Goal: Task Accomplishment & Management: Use online tool/utility

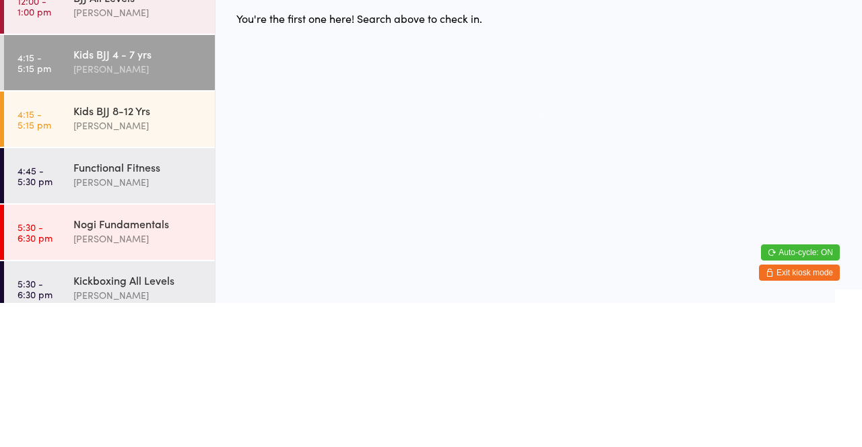
click at [148, 260] on div "Kids BJJ 8-12 Yrs" at bounding box center [138, 254] width 130 height 15
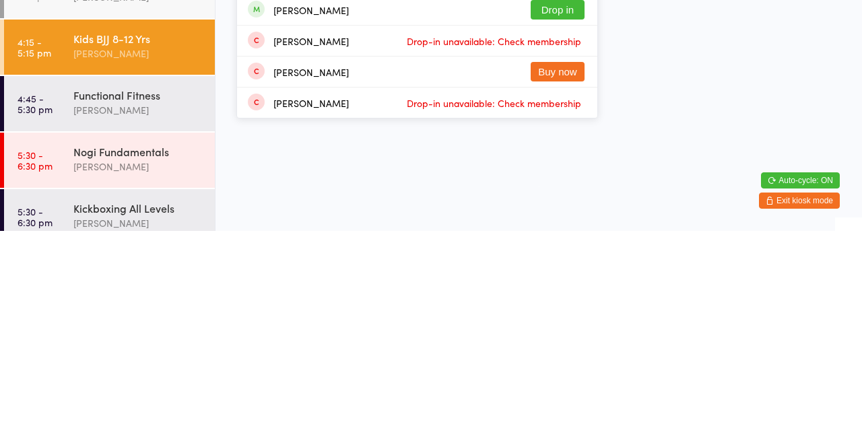
type input "H"
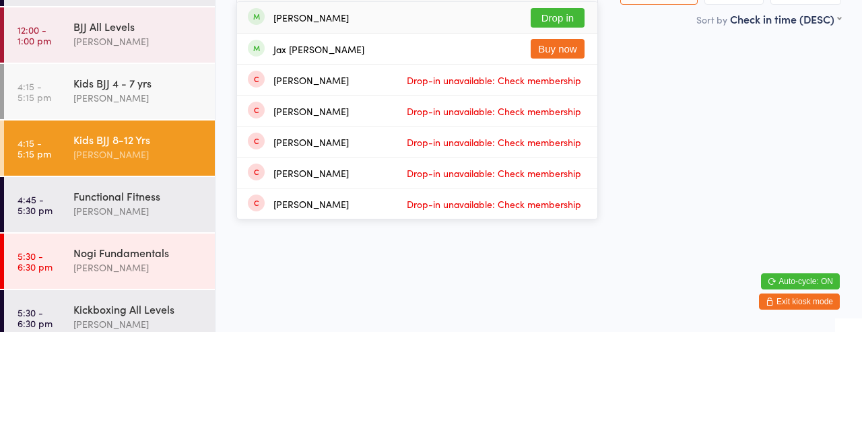
type input "[PERSON_NAME]"
click at [579, 139] on button "Drop in" at bounding box center [558, 133] width 54 height 20
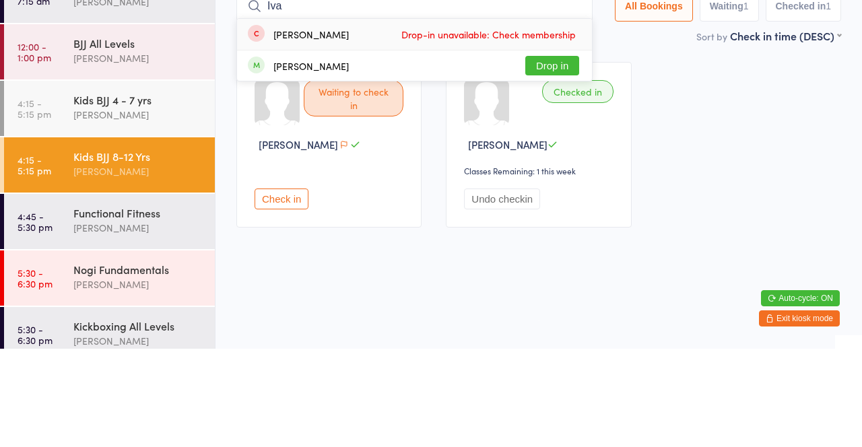
type input "Iva"
click at [565, 167] on button "Drop in" at bounding box center [552, 164] width 54 height 20
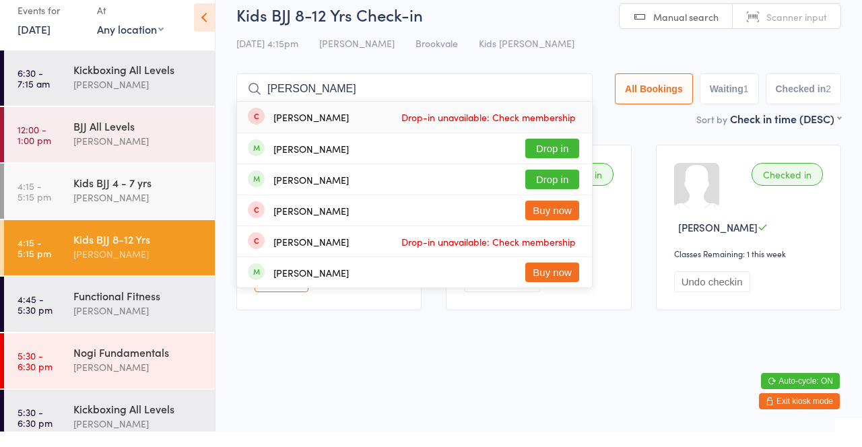
type input "[PERSON_NAME]"
click at [561, 162] on button "Drop in" at bounding box center [552, 164] width 54 height 20
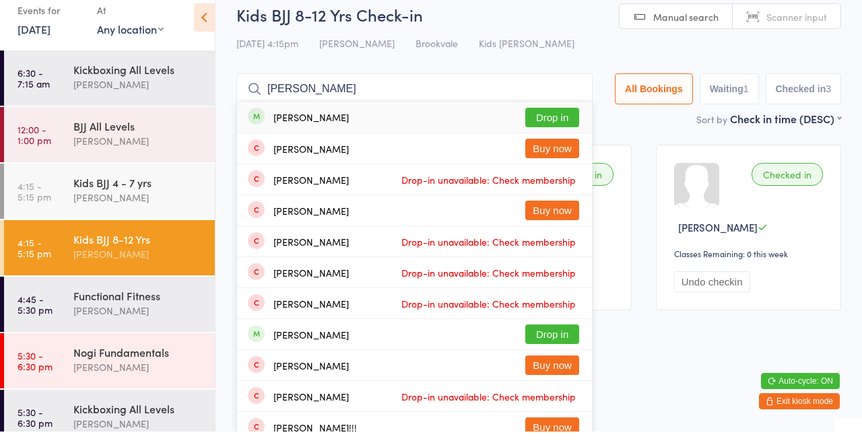
type input "[PERSON_NAME]"
click at [558, 123] on button "Drop in" at bounding box center [552, 133] width 54 height 20
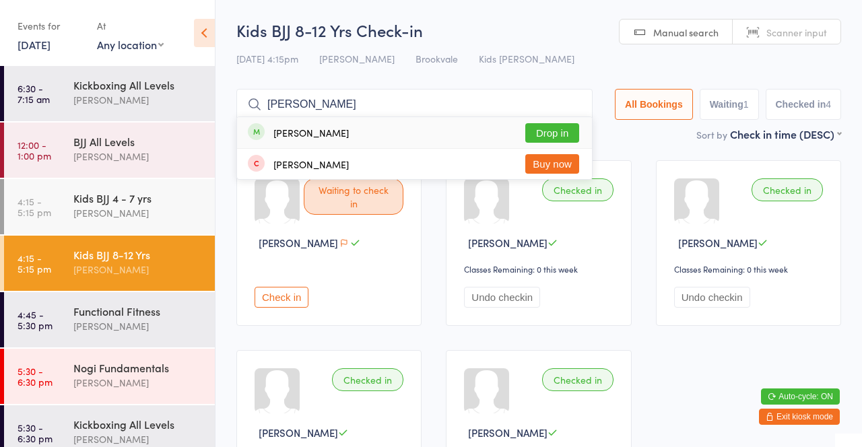
type input "[PERSON_NAME]"
click at [556, 125] on button "Drop in" at bounding box center [552, 133] width 54 height 20
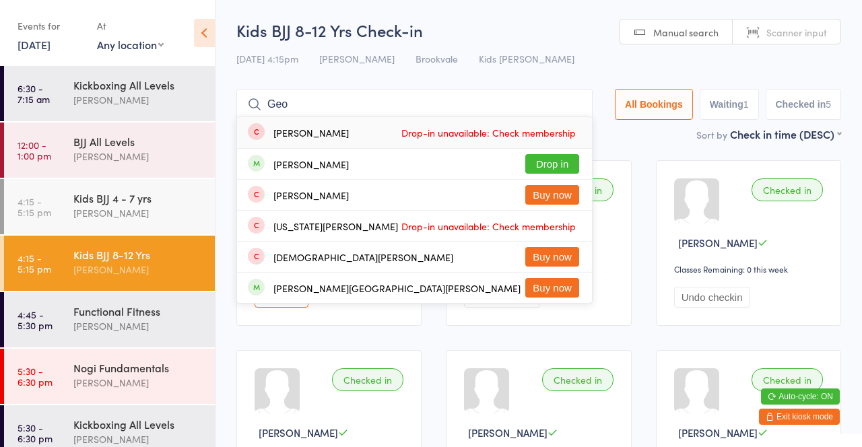
type input "Geo"
click at [342, 164] on div "[PERSON_NAME] Drop in" at bounding box center [414, 164] width 355 height 30
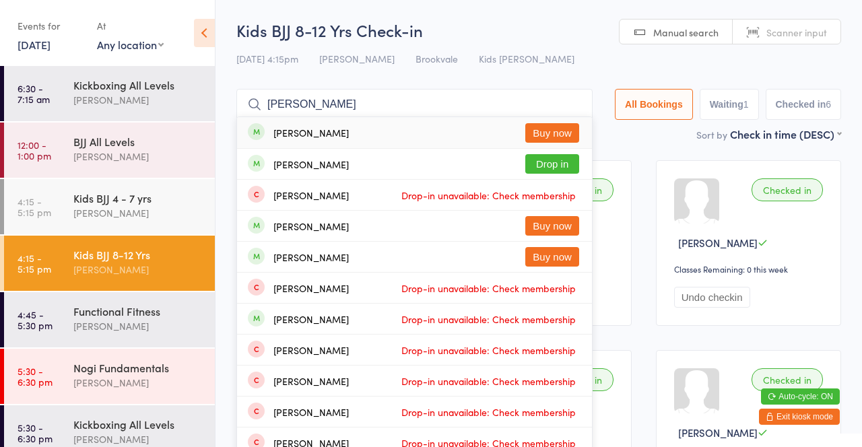
type input "[PERSON_NAME]"
click at [538, 171] on button "Drop in" at bounding box center [552, 164] width 54 height 20
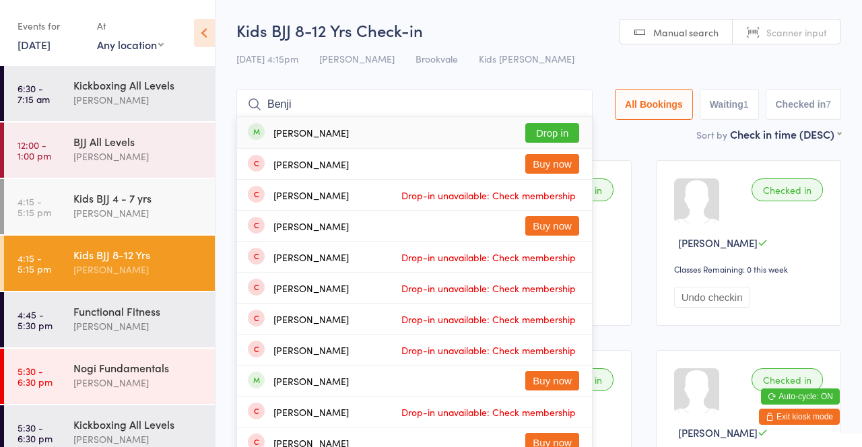
type input "Benji"
click at [556, 139] on button "Drop in" at bounding box center [552, 133] width 54 height 20
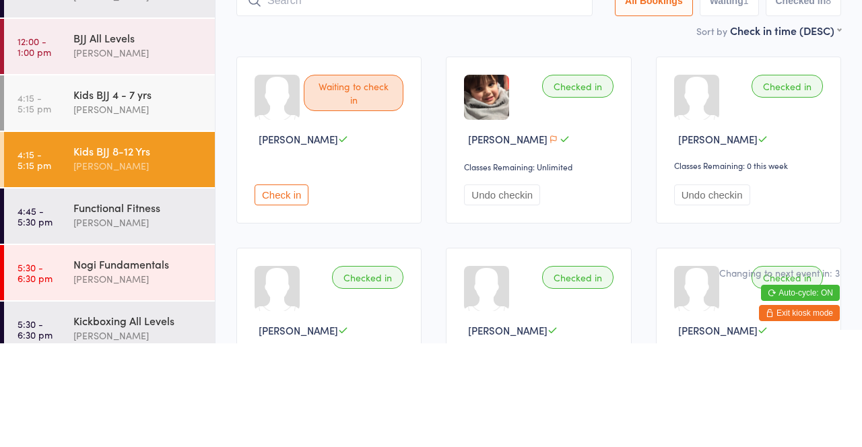
type input "Was"
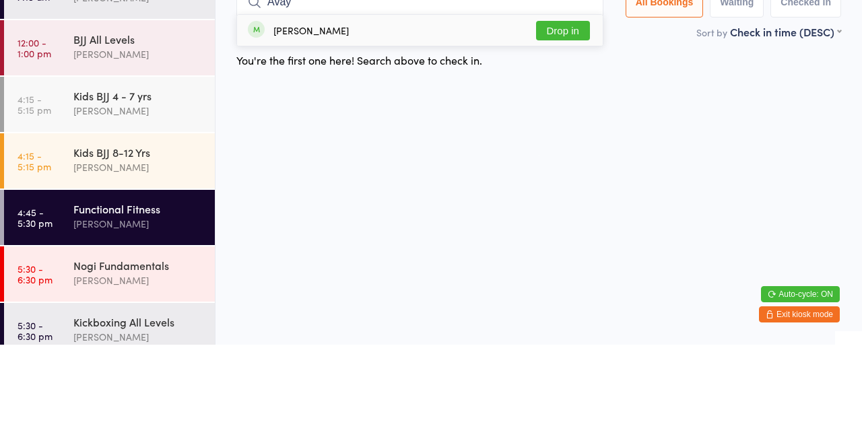
type input "Avay"
click at [550, 156] on div "You're the first one here! Search above to check in." at bounding box center [538, 162] width 629 height 28
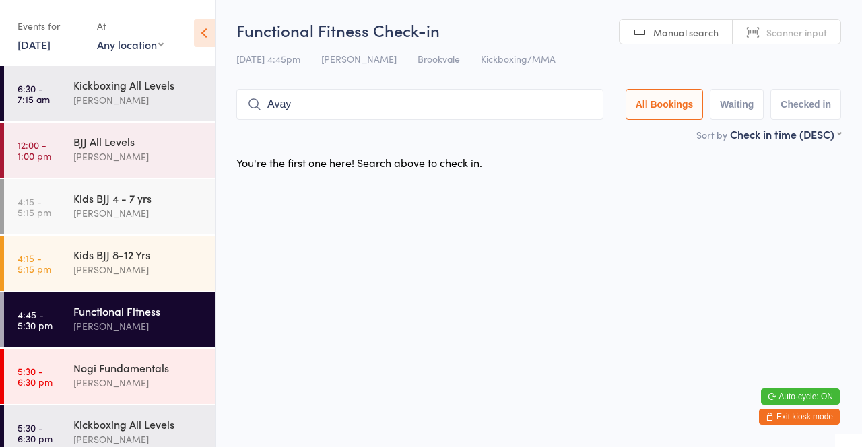
click at [564, 26] on h2 "Functional Fitness Check-in" at bounding box center [538, 30] width 605 height 22
click at [469, 249] on html "You have now entered Kiosk Mode. Members will be able to check themselves in us…" at bounding box center [431, 223] width 862 height 447
click at [172, 256] on div "Kids BJJ 8-12 Yrs" at bounding box center [138, 254] width 130 height 15
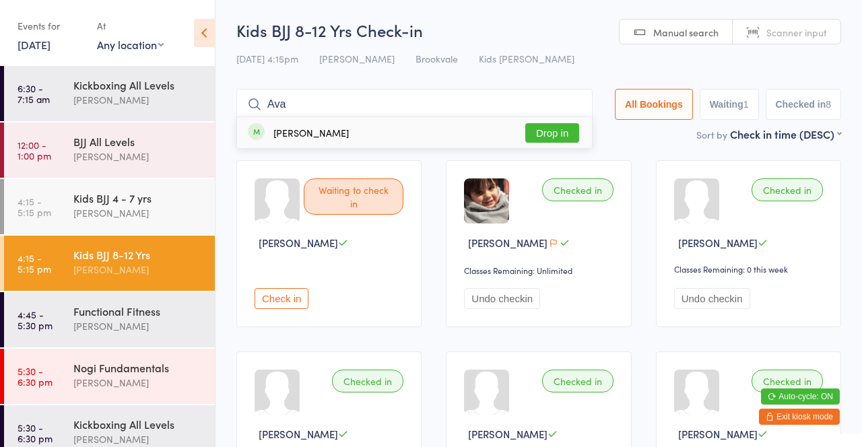
type input "Ava"
click at [564, 132] on button "Drop in" at bounding box center [552, 133] width 54 height 20
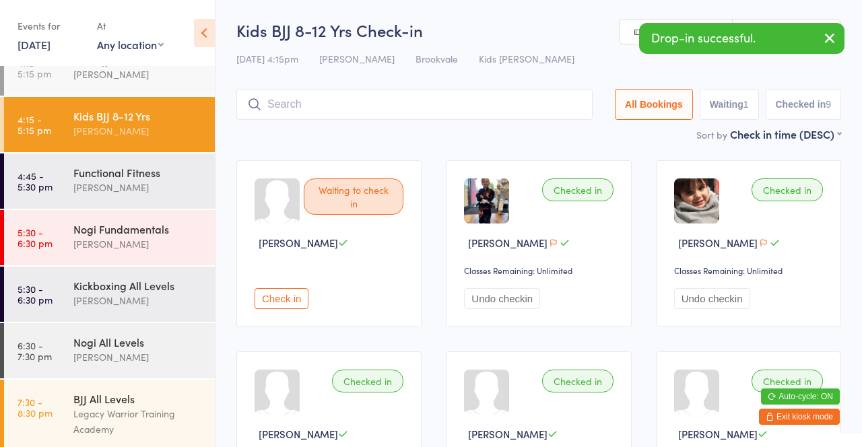
scroll to position [141, 0]
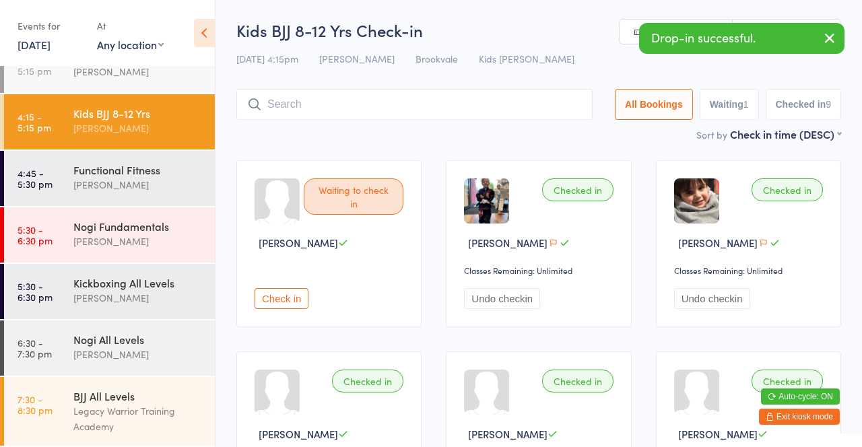
click at [141, 165] on div "Functional Fitness" at bounding box center [138, 169] width 130 height 15
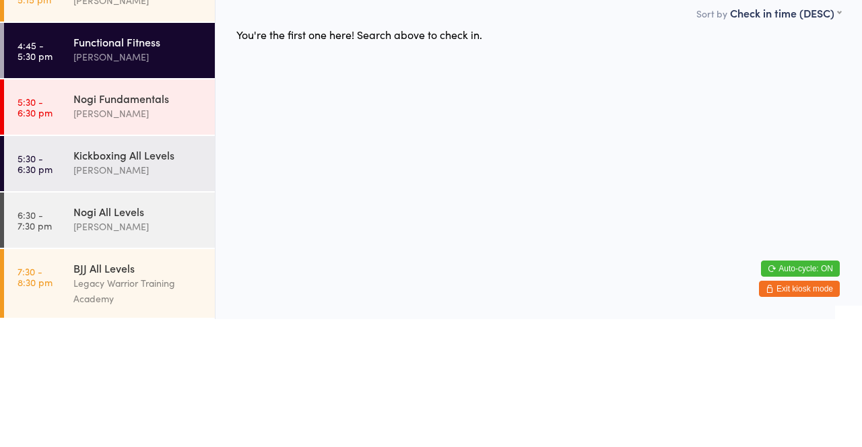
click at [174, 234] on div "[PERSON_NAME]" at bounding box center [138, 241] width 130 height 15
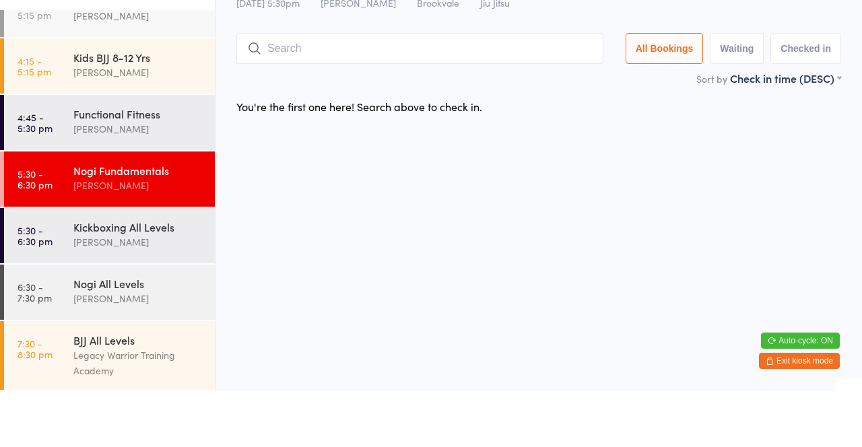
click at [183, 130] on div "[PERSON_NAME]" at bounding box center [138, 128] width 130 height 15
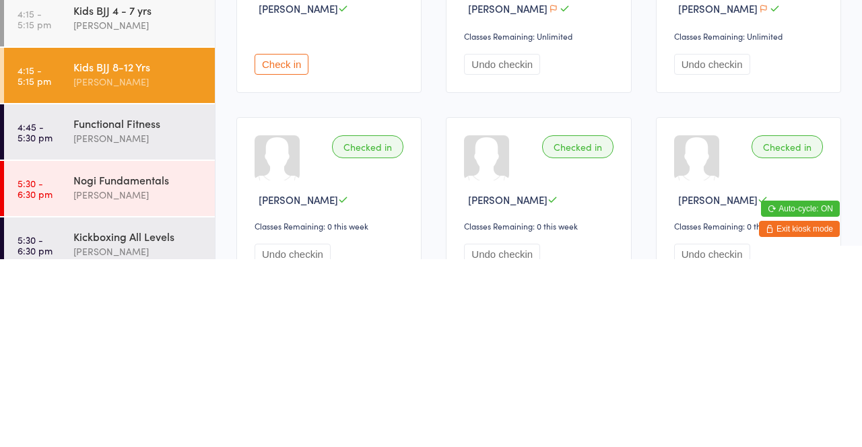
click at [149, 267] on div "[PERSON_NAME]" at bounding box center [138, 269] width 130 height 15
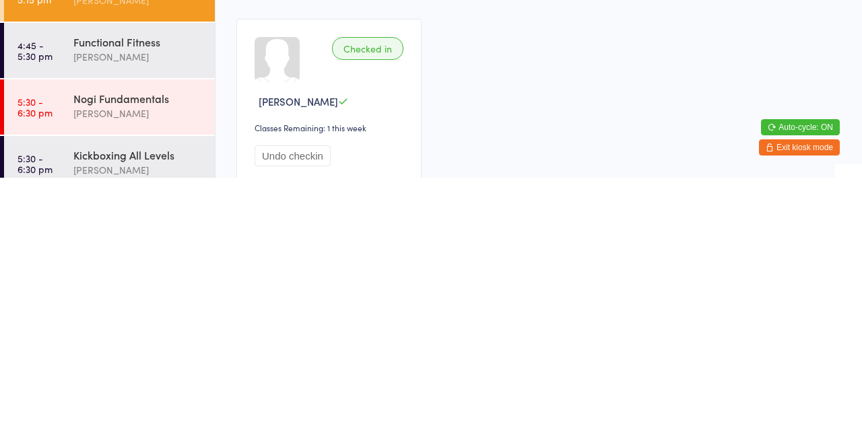
scroll to position [98, 0]
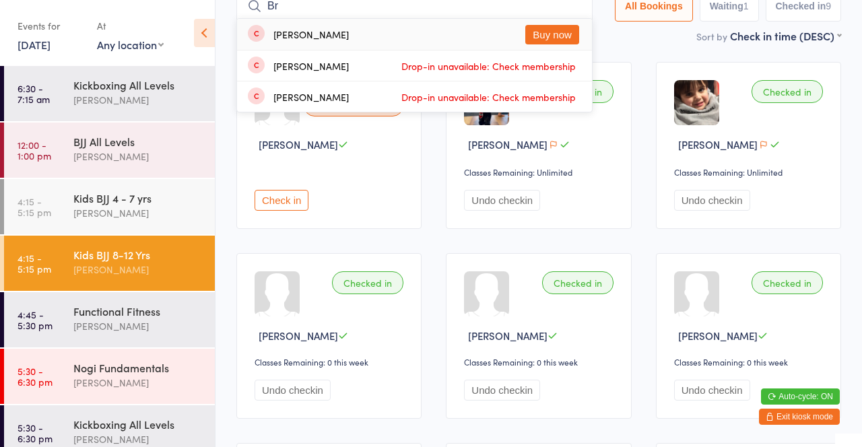
type input "B"
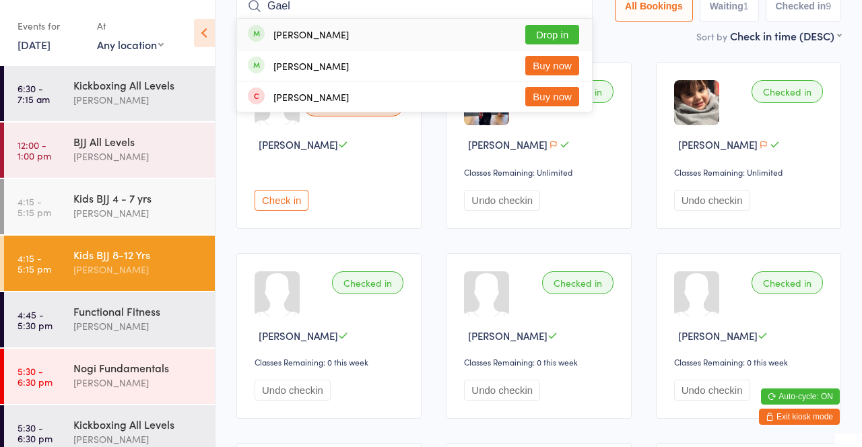
type input "Gael"
click at [551, 34] on button "Drop in" at bounding box center [552, 35] width 54 height 20
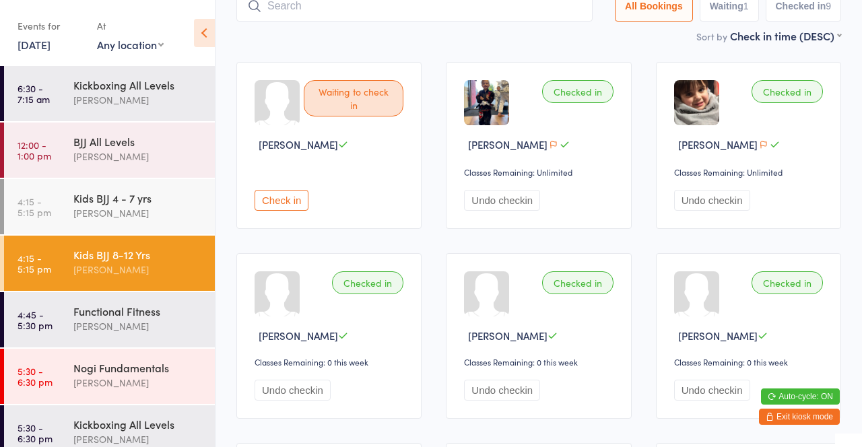
scroll to position [89, 0]
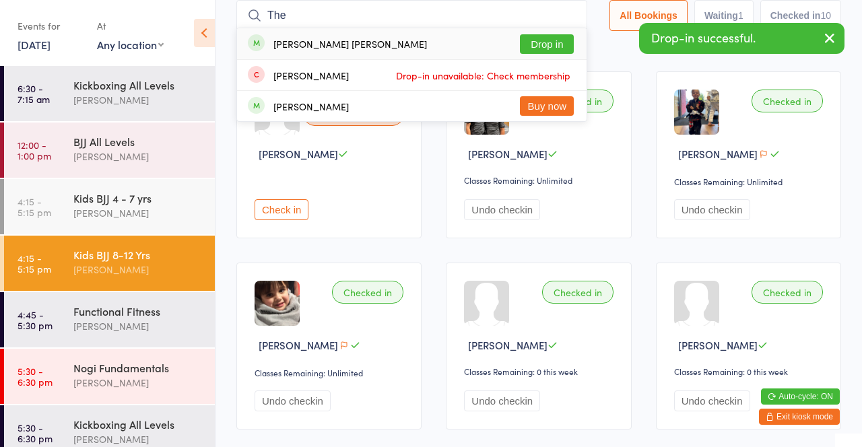
type input "The"
click at [546, 40] on button "Drop in" at bounding box center [547, 44] width 54 height 20
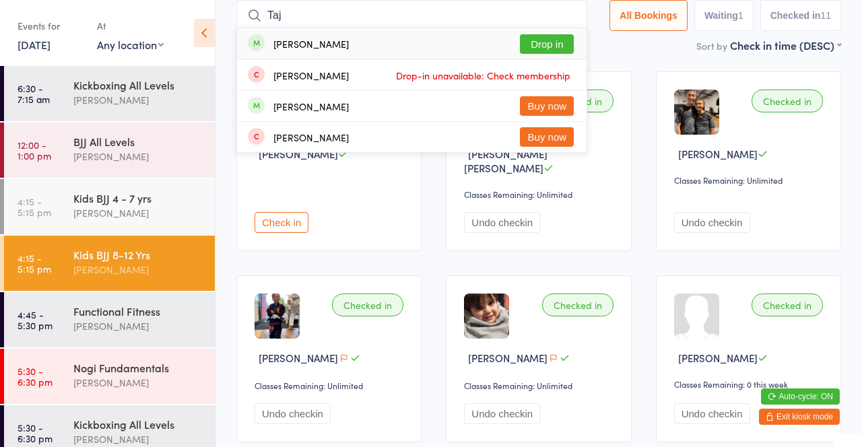
type input "Taj"
click at [552, 43] on button "Drop in" at bounding box center [547, 44] width 54 height 20
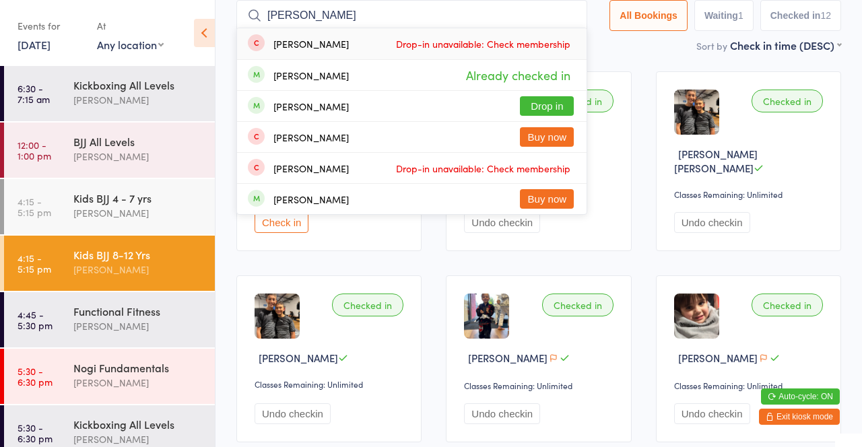
type input "[PERSON_NAME]"
click at [358, 44] on div "[PERSON_NAME] Drop-in unavailable: Check membership" at bounding box center [412, 43] width 350 height 31
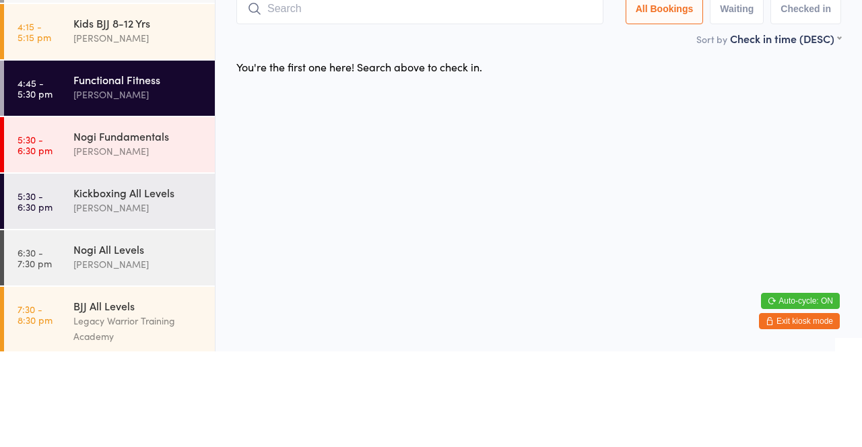
scroll to position [141, 0]
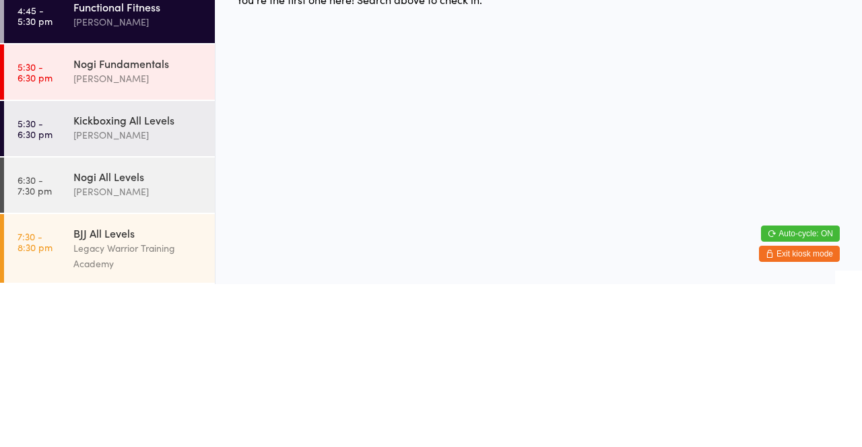
click at [135, 291] on div "[PERSON_NAME]" at bounding box center [138, 297] width 130 height 15
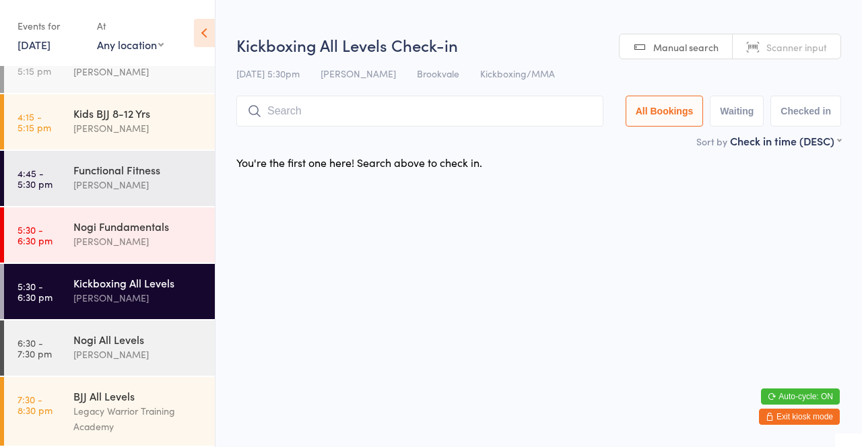
click at [298, 115] on input "search" at bounding box center [419, 111] width 367 height 31
click at [323, 117] on input "search" at bounding box center [419, 111] width 367 height 31
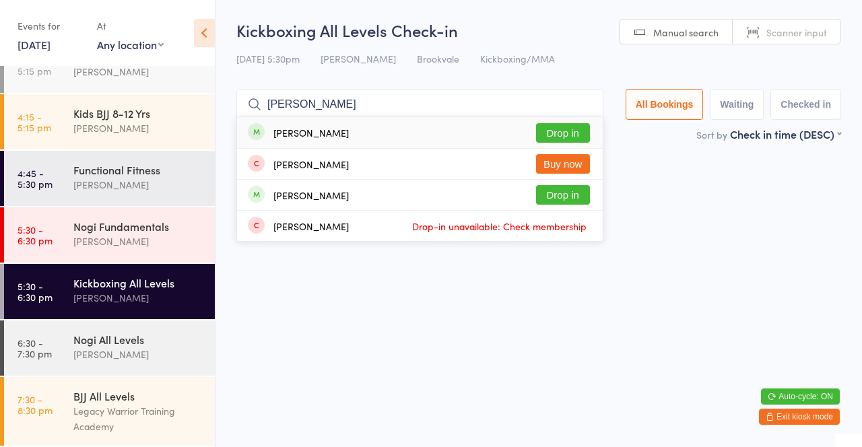
type input "[PERSON_NAME]"
click at [571, 135] on button "Drop in" at bounding box center [563, 133] width 54 height 20
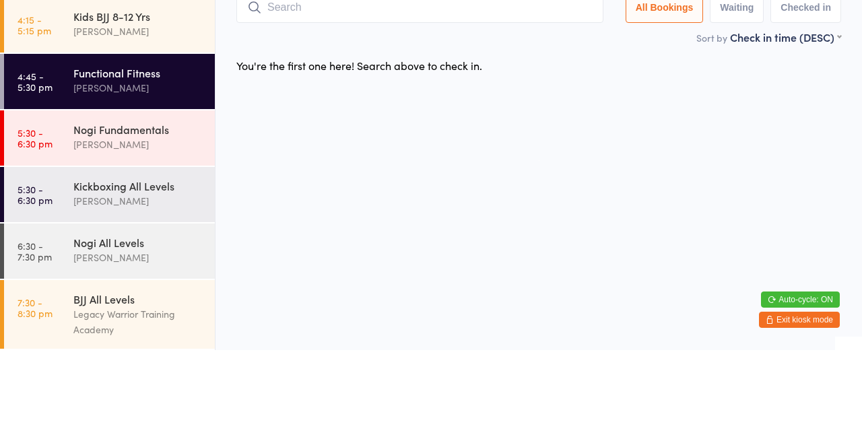
click at [169, 282] on div "Kickboxing All Levels" at bounding box center [138, 282] width 130 height 15
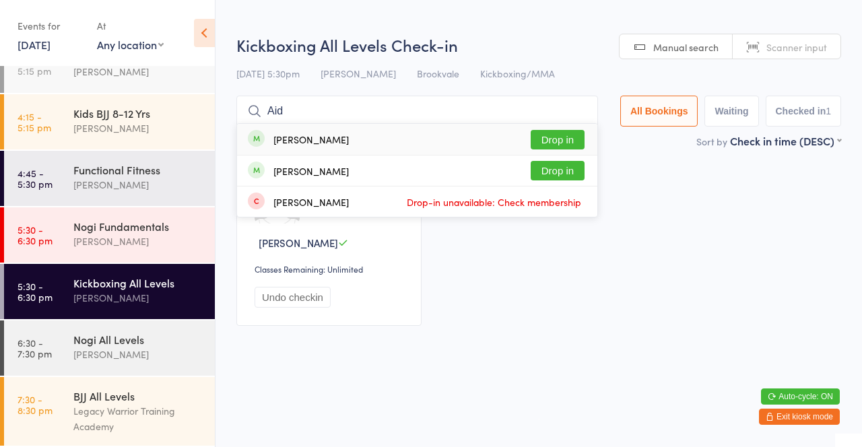
type input "Aid"
click at [566, 137] on button "Drop in" at bounding box center [558, 140] width 54 height 20
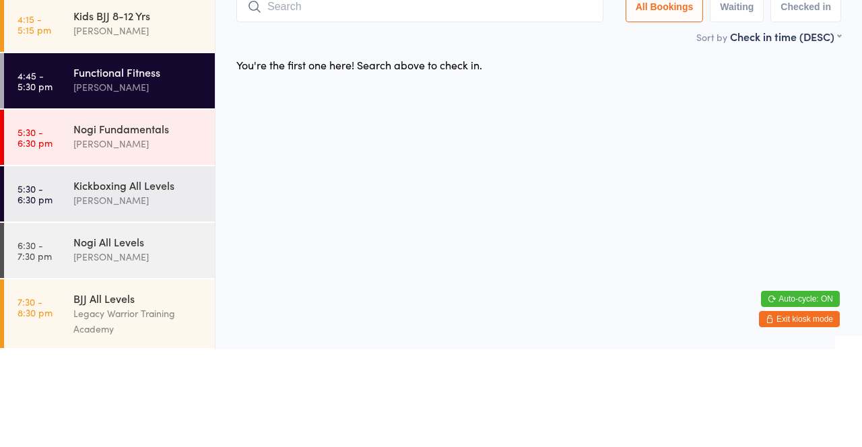
click at [169, 283] on div "Kickboxing All Levels" at bounding box center [138, 282] width 130 height 15
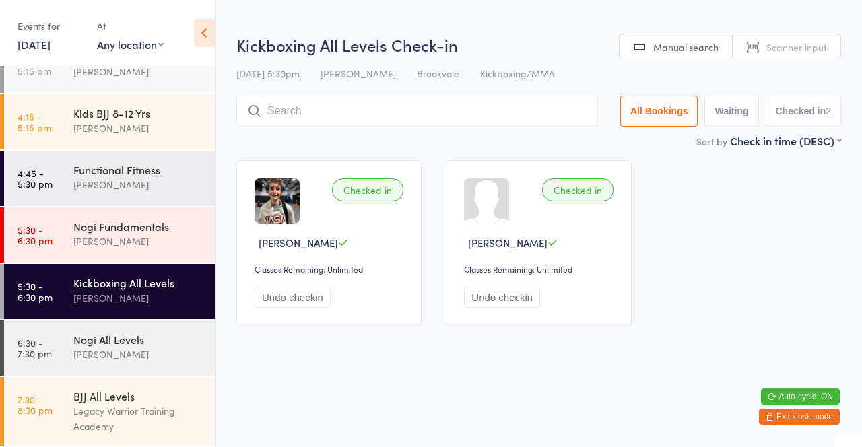
type input "Mich"
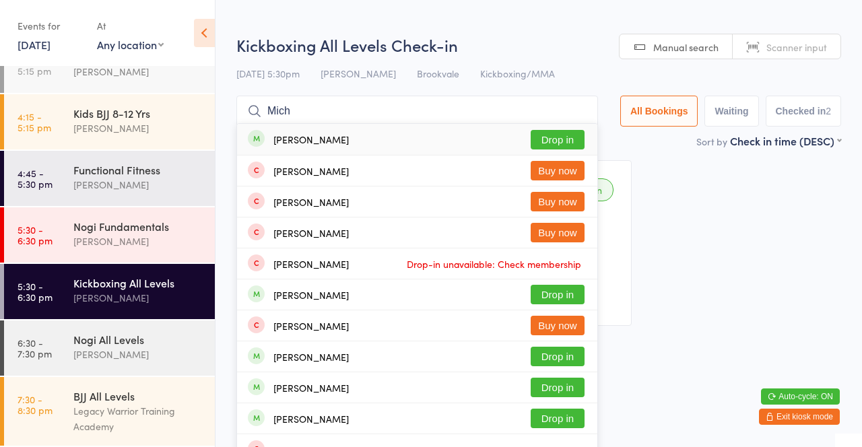
click at [569, 133] on button "Drop in" at bounding box center [558, 140] width 54 height 20
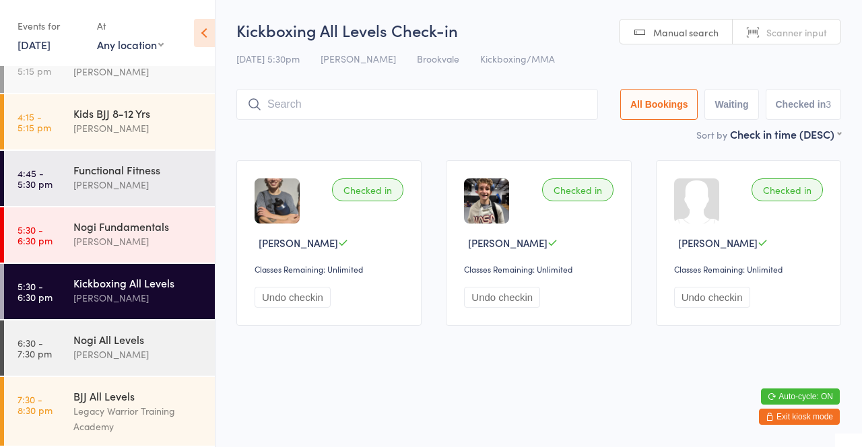
click at [133, 165] on div "Functional Fitness" at bounding box center [138, 169] width 130 height 15
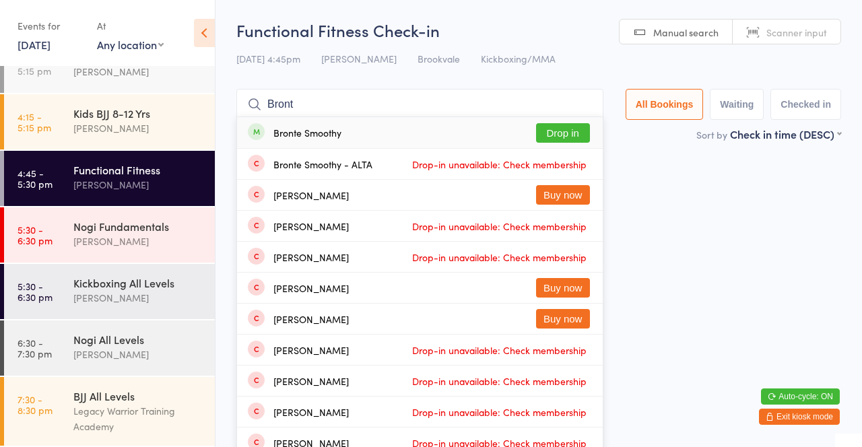
type input "Bront"
click at [556, 139] on button "Drop in" at bounding box center [563, 133] width 54 height 20
